Goal: Find specific page/section: Find specific page/section

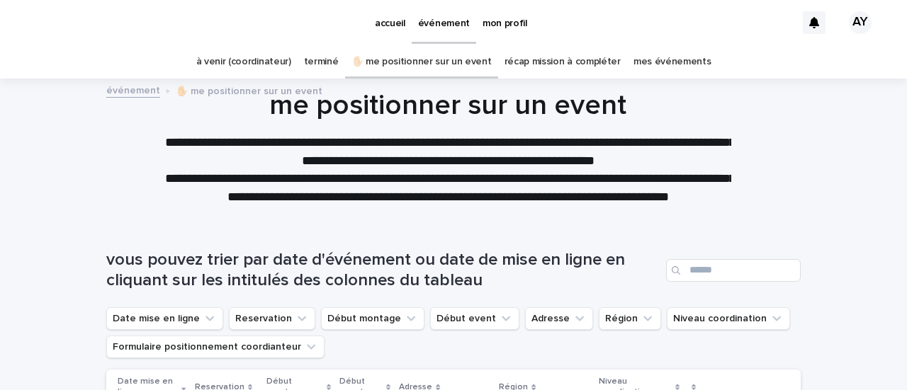
click at [272, 66] on link "à venir (coordinateur)" at bounding box center [243, 61] width 95 height 33
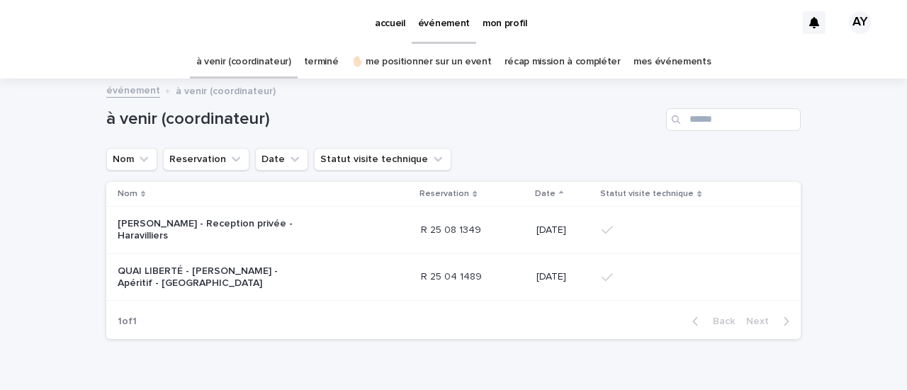
click at [312, 226] on div "[PERSON_NAME] - Reception privée - Haravilliers" at bounding box center [264, 230] width 292 height 35
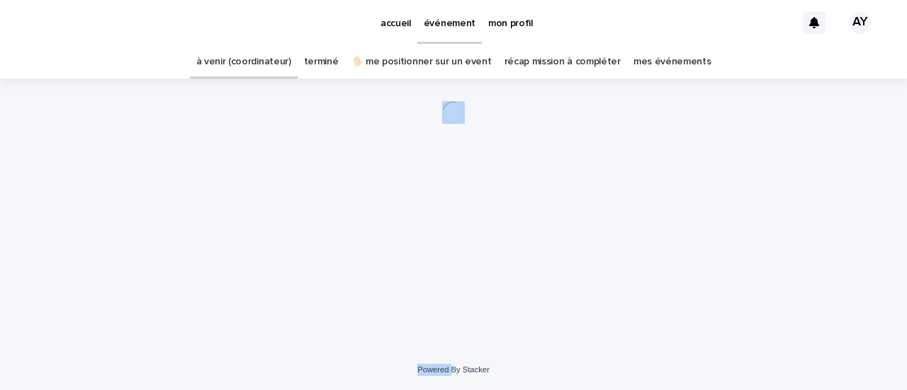
click at [312, 226] on div "Loading... Saving… Loading... Saving…" at bounding box center [453, 197] width 708 height 236
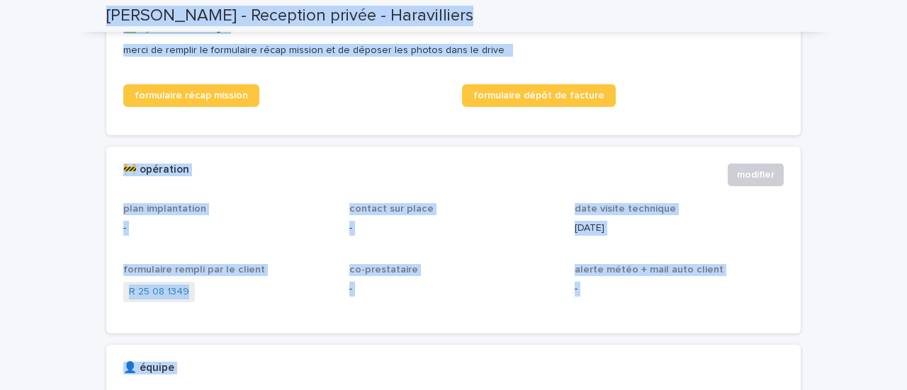
scroll to position [790, 0]
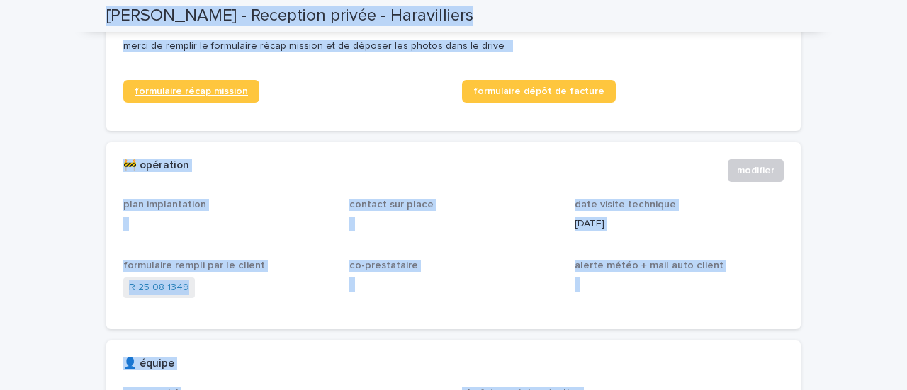
click at [212, 103] on link "formulaire récap mission" at bounding box center [191, 91] width 136 height 23
